Goal: Information Seeking & Learning: Learn about a topic

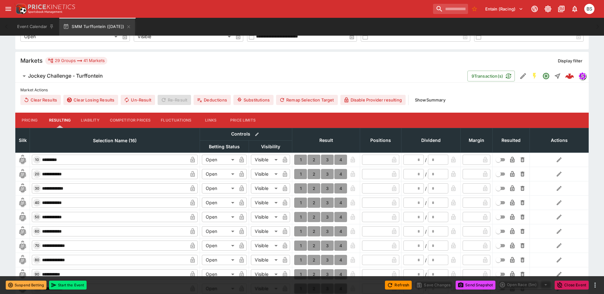
scroll to position [127, 0]
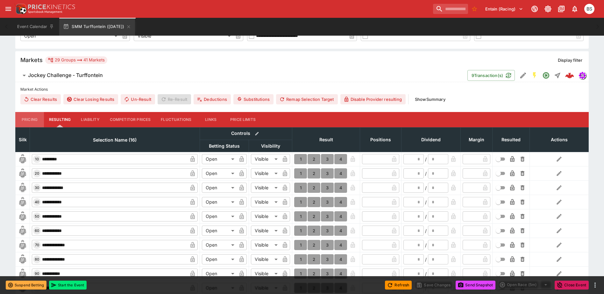
click at [29, 119] on button "Pricing" at bounding box center [29, 119] width 29 height 15
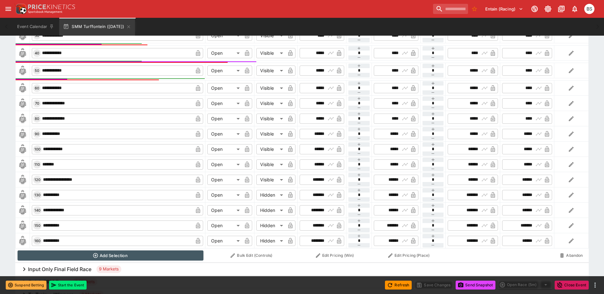
scroll to position [159, 0]
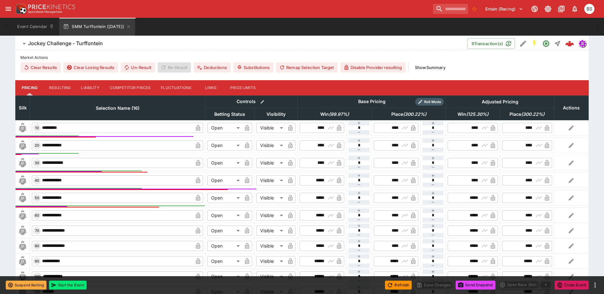
click at [49, 43] on h6 "Jockey Challenge - Turffontein" at bounding box center [65, 43] width 75 height 7
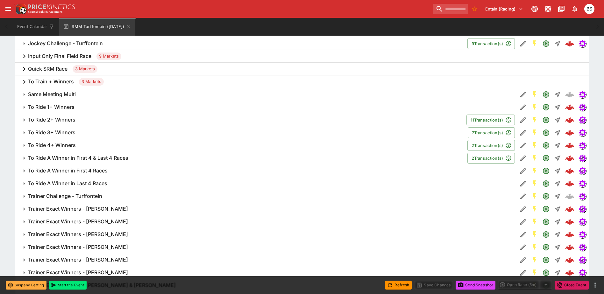
click at [53, 107] on h6 "To Ride 1+ Winners" at bounding box center [51, 107] width 47 height 7
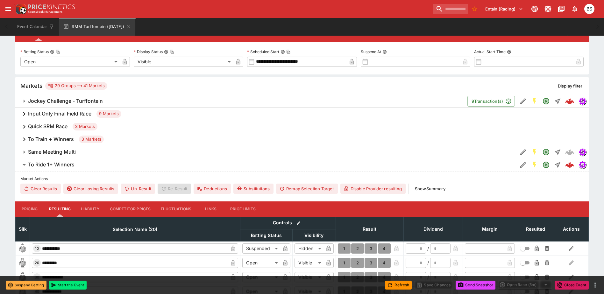
scroll to position [127, 0]
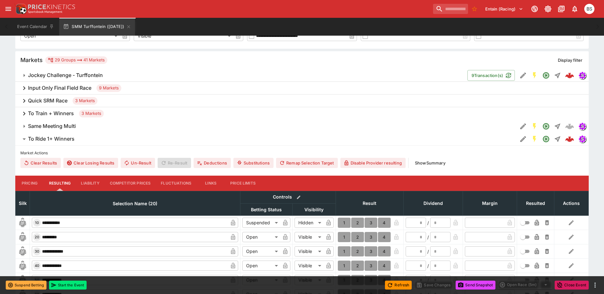
click at [25, 140] on icon "button" at bounding box center [24, 140] width 3 height 2
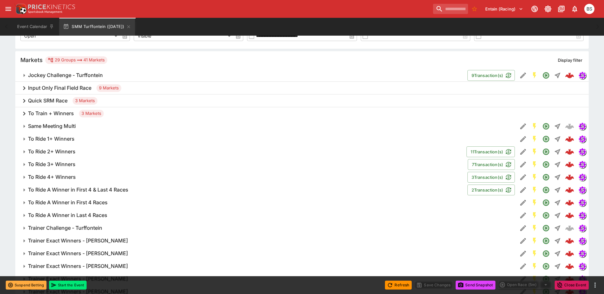
click at [24, 151] on icon "button" at bounding box center [25, 151] width 2 height 3
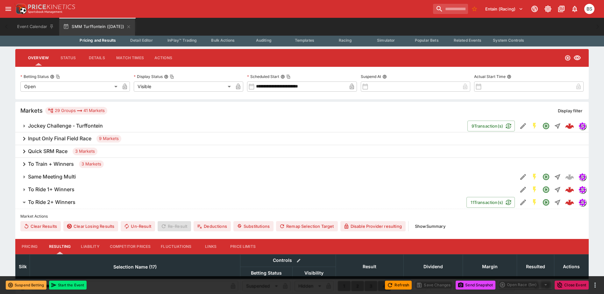
scroll to position [64, 0]
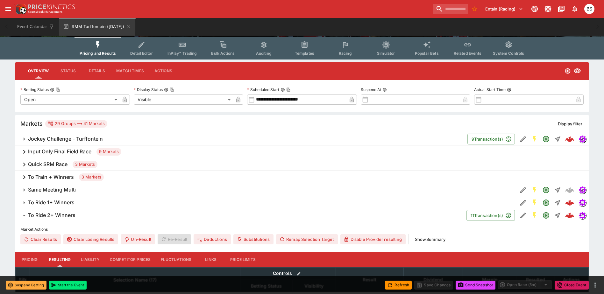
click at [96, 47] on icon "Event type filters" at bounding box center [98, 45] width 8 height 8
click at [98, 46] on icon "Event type filters" at bounding box center [98, 45] width 8 height 8
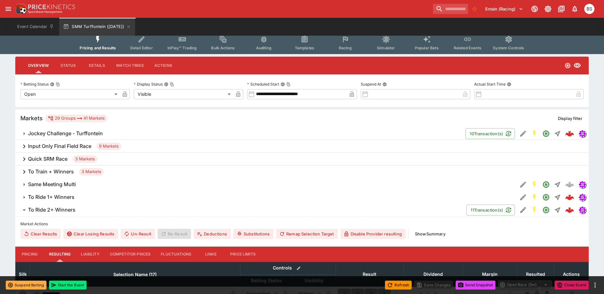
scroll to position [127, 0]
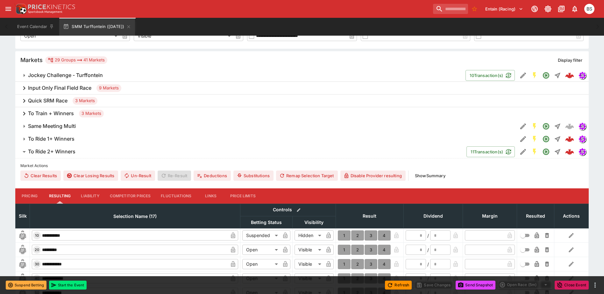
click at [79, 149] on span "To Ride 2+ Winners" at bounding box center [244, 151] width 433 height 7
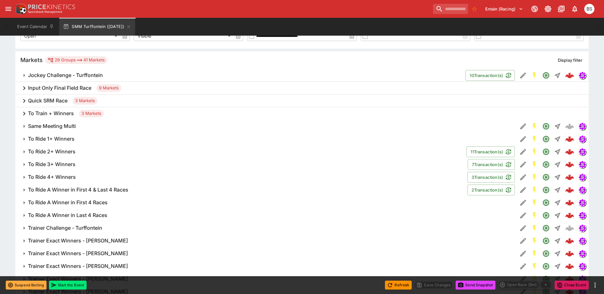
click at [108, 73] on span "Jockey Challenge - Turffontein" at bounding box center [244, 75] width 433 height 7
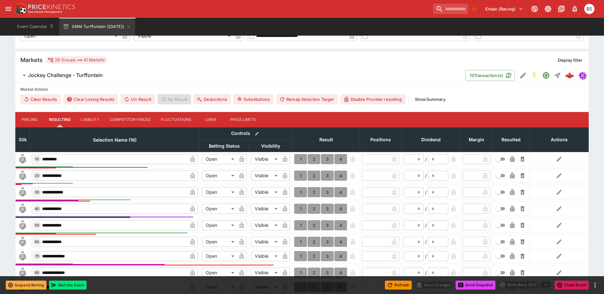
click at [21, 117] on button "Pricing" at bounding box center [29, 119] width 29 height 15
